Goal: Entertainment & Leisure: Consume media (video, audio)

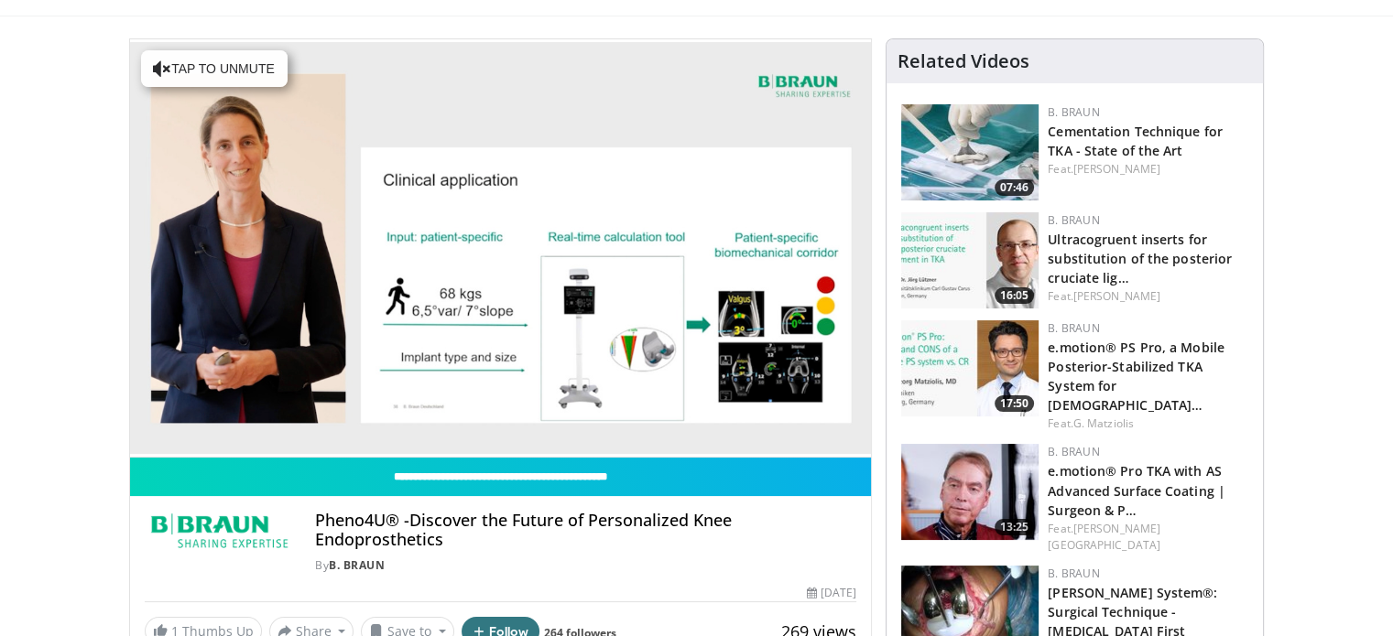
scroll to position [104, 0]
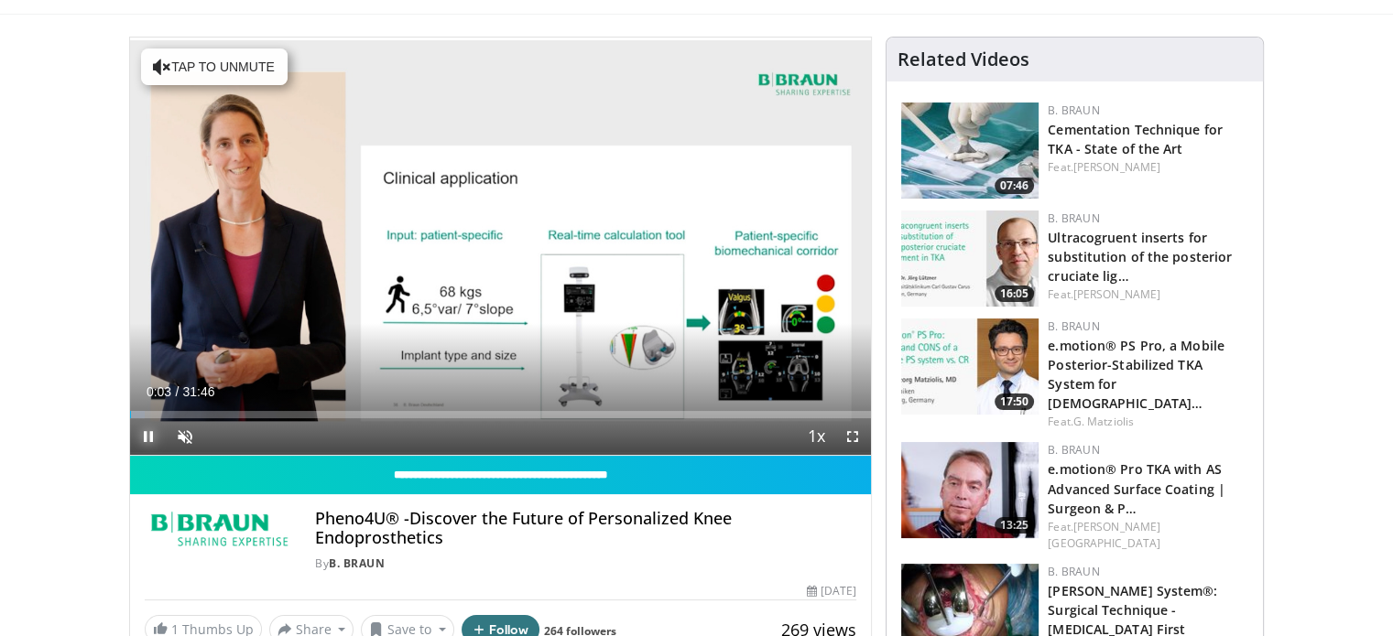
click at [148, 431] on span "Video Player" at bounding box center [148, 436] width 37 height 37
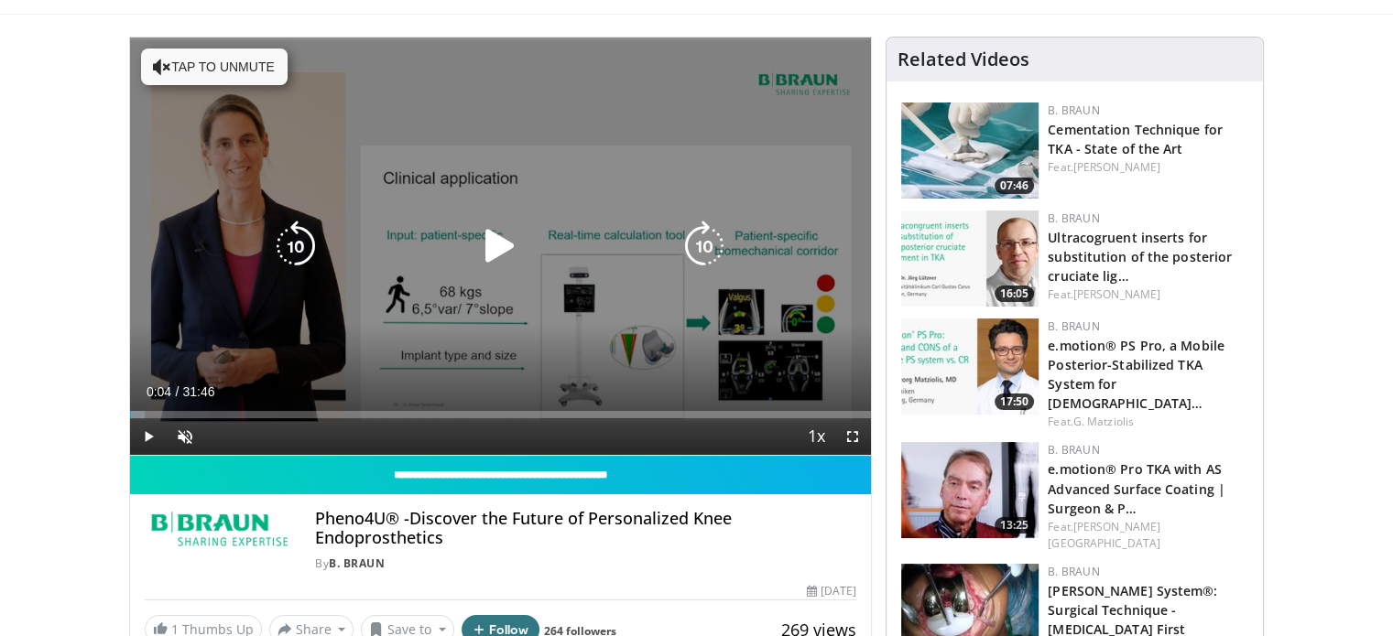
click at [507, 252] on icon "Video Player" at bounding box center [499, 246] width 51 height 51
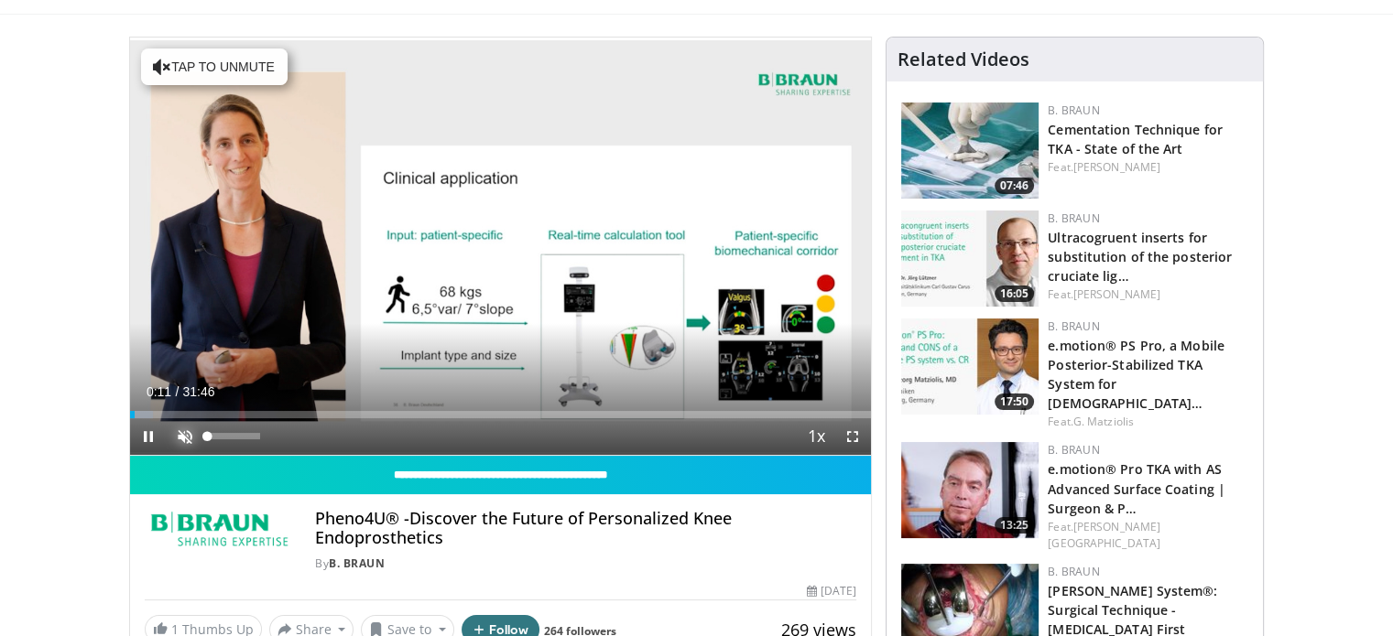
click at [180, 429] on span "Video Player" at bounding box center [185, 436] width 37 height 37
click at [164, 418] on span "Video Player" at bounding box center [148, 436] width 37 height 37
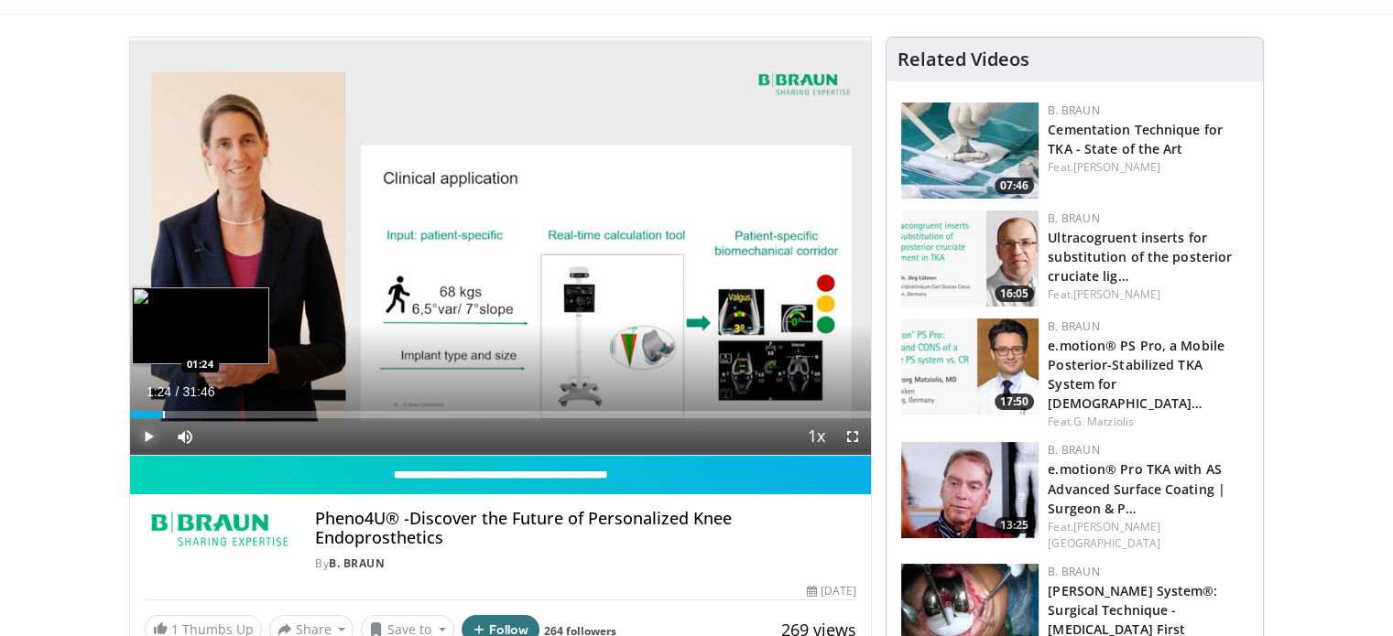
click at [163, 413] on div "Progress Bar" at bounding box center [164, 414] width 2 height 7
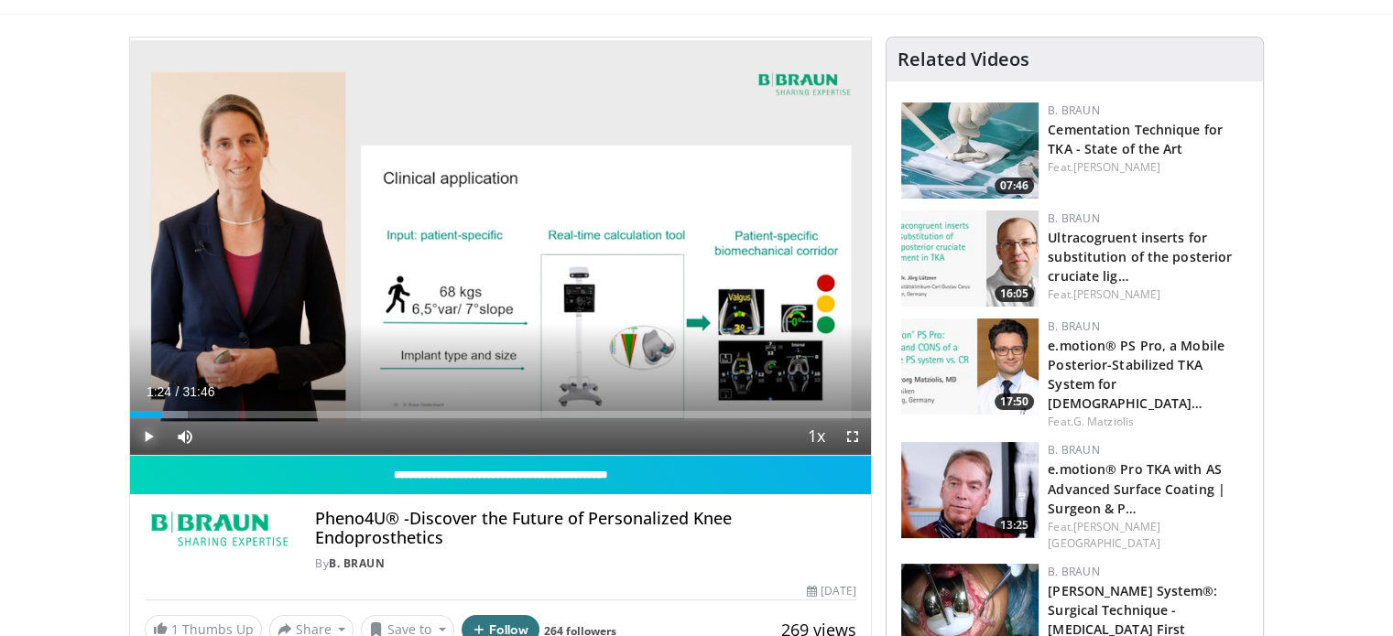
click at [147, 444] on span "Video Player" at bounding box center [148, 436] width 37 height 37
click at [144, 439] on span "Video Player" at bounding box center [148, 436] width 37 height 37
